Goal: Information Seeking & Learning: Learn about a topic

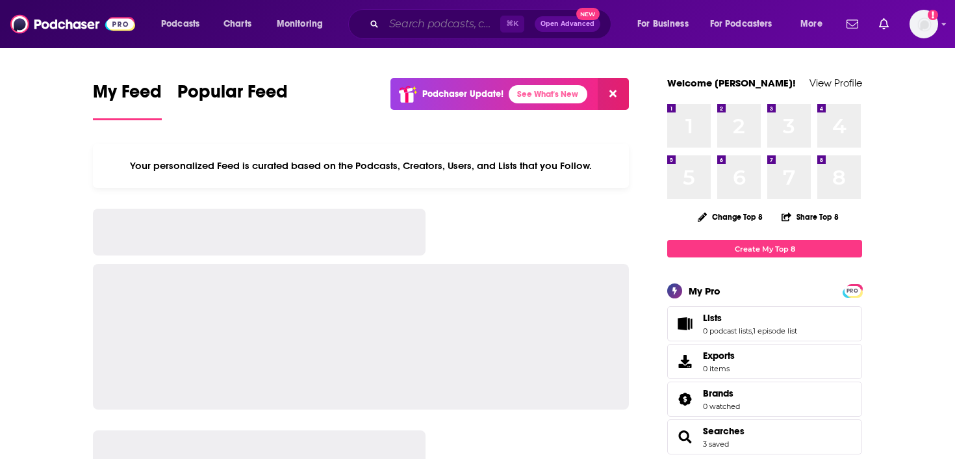
click at [436, 19] on input "Search podcasts, credits, & more..." at bounding box center [442, 24] width 116 height 21
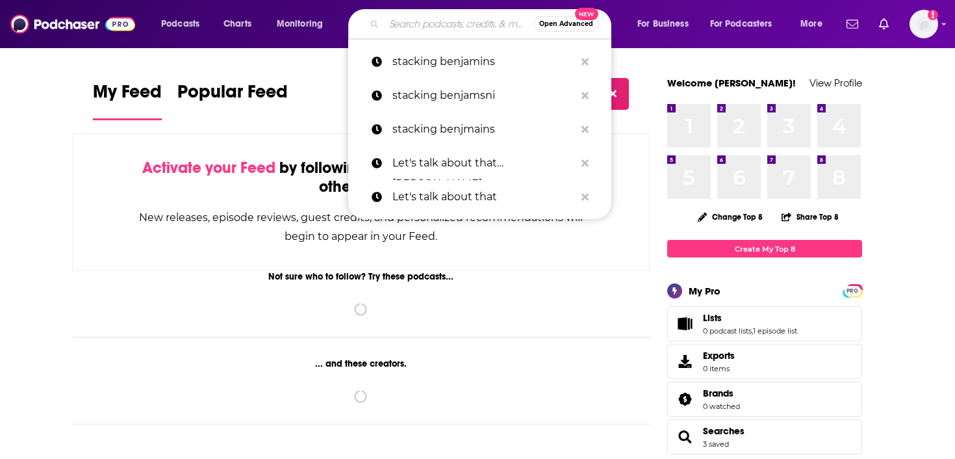
paste input "T"
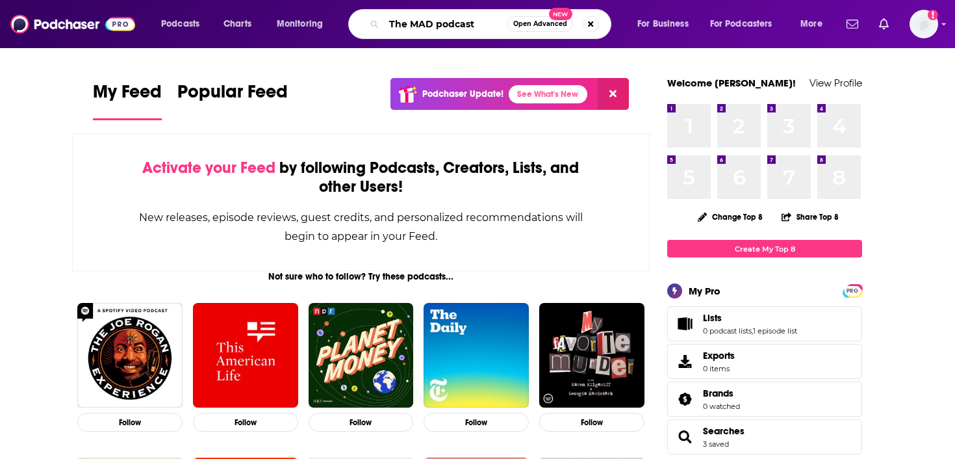
type input "The MAD podcast"
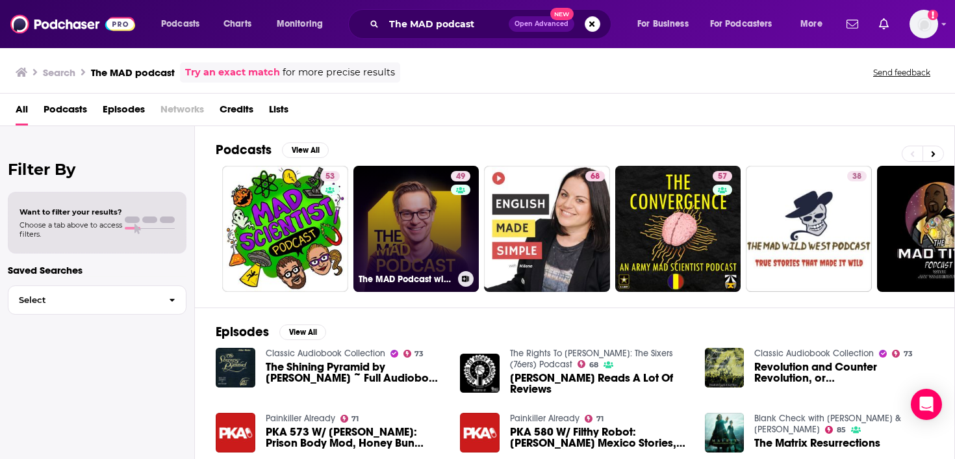
click at [392, 218] on link "49 The MAD Podcast with [PERSON_NAME]" at bounding box center [416, 229] width 126 height 126
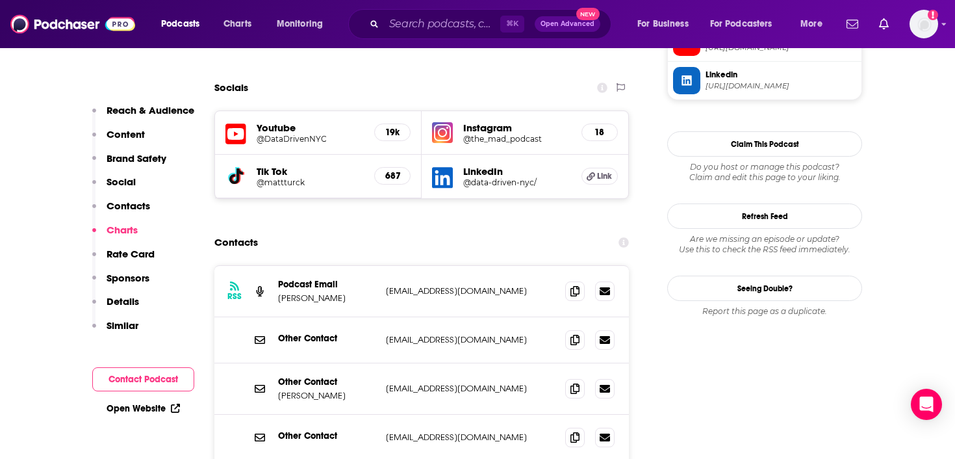
scroll to position [1203, 0]
